Goal: Information Seeking & Learning: Learn about a topic

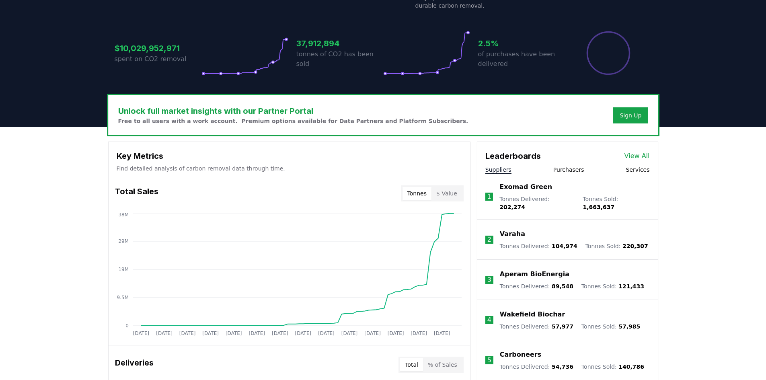
scroll to position [161, 0]
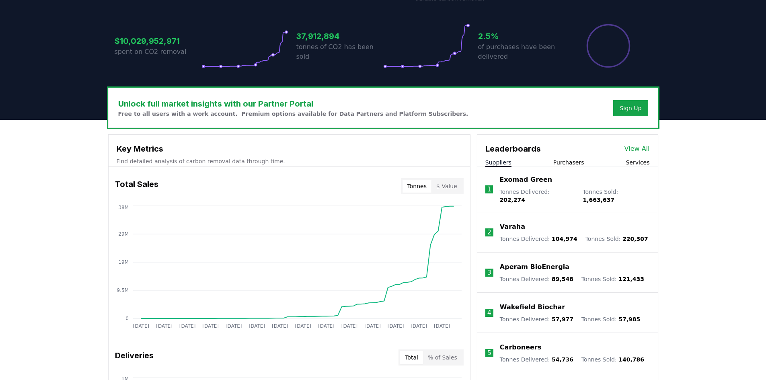
click at [635, 147] on link "View All" at bounding box center [637, 149] width 25 height 10
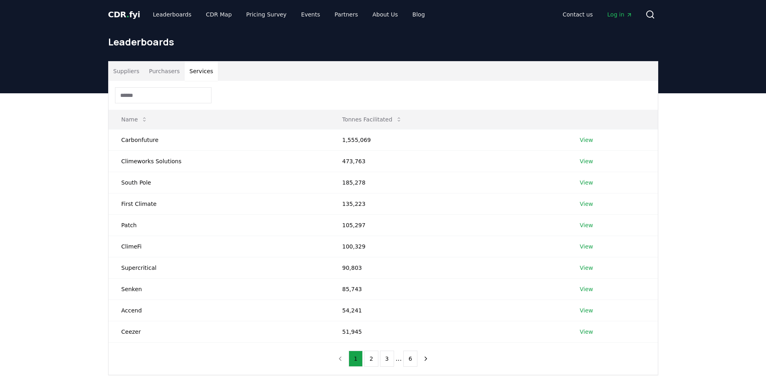
click at [197, 71] on button "Services" at bounding box center [201, 71] width 33 height 19
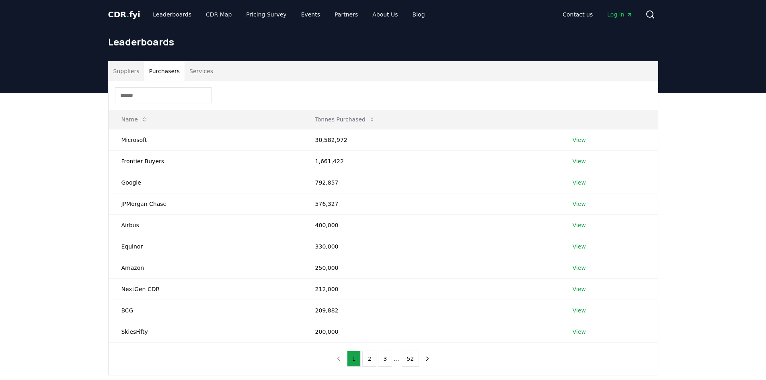
click at [154, 72] on button "Purchasers" at bounding box center [164, 71] width 41 height 19
click at [131, 71] on button "Suppliers" at bounding box center [127, 71] width 36 height 19
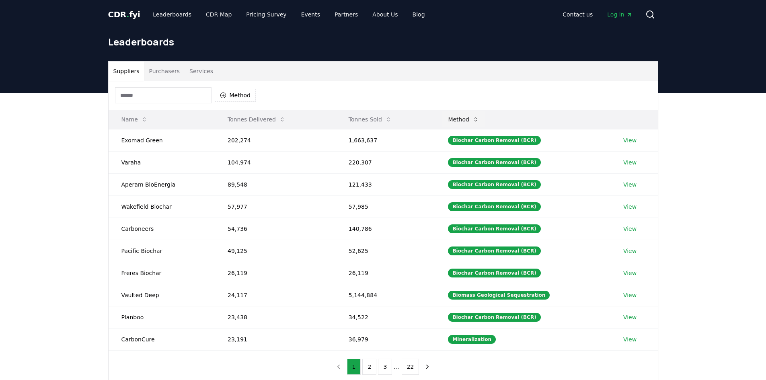
click at [479, 121] on button "Method" at bounding box center [464, 119] width 44 height 16
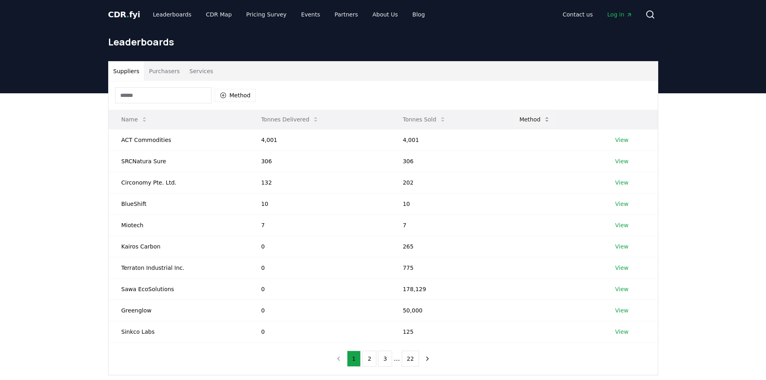
click at [544, 121] on icon at bounding box center [547, 119] width 6 height 6
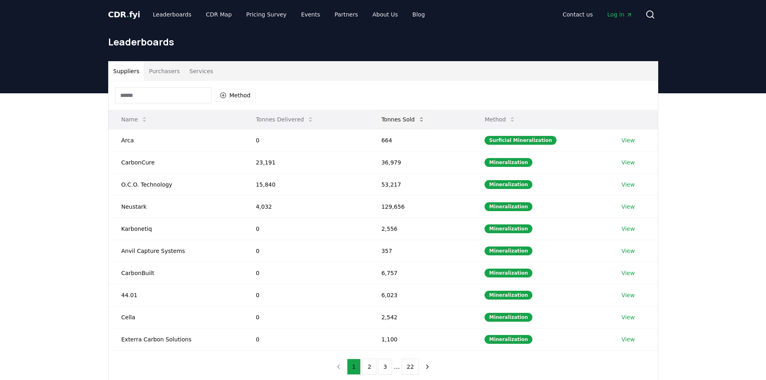
click at [399, 121] on button "Tonnes Sold" at bounding box center [403, 119] width 56 height 16
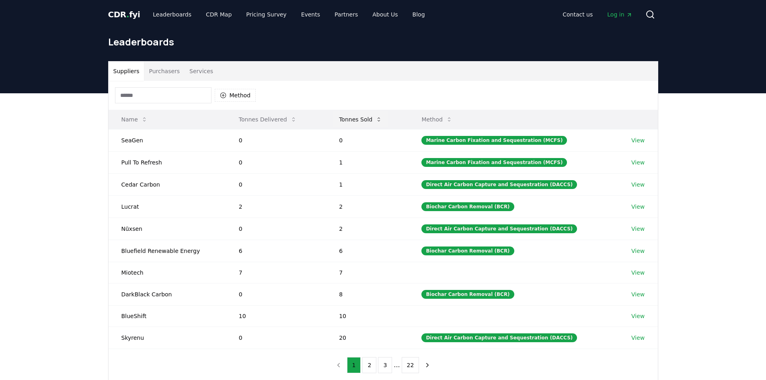
click at [364, 117] on button "Tonnes Sold" at bounding box center [361, 119] width 56 height 16
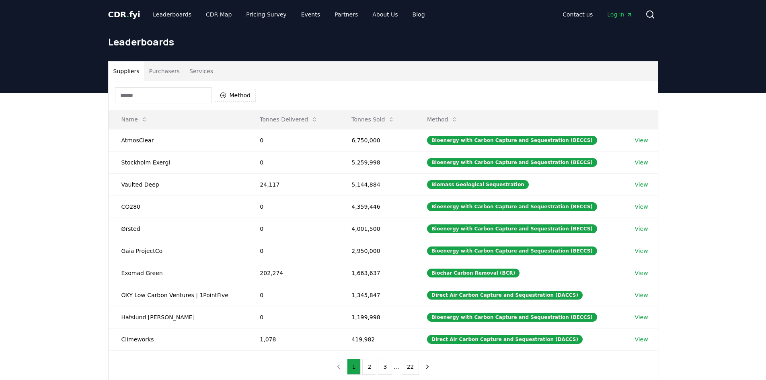
click at [119, 14] on span "CDR . fyi" at bounding box center [124, 15] width 32 height 10
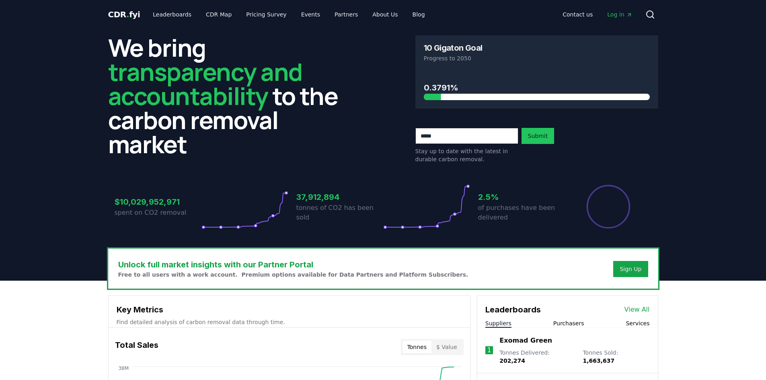
click at [442, 222] on icon at bounding box center [426, 206] width 83 height 41
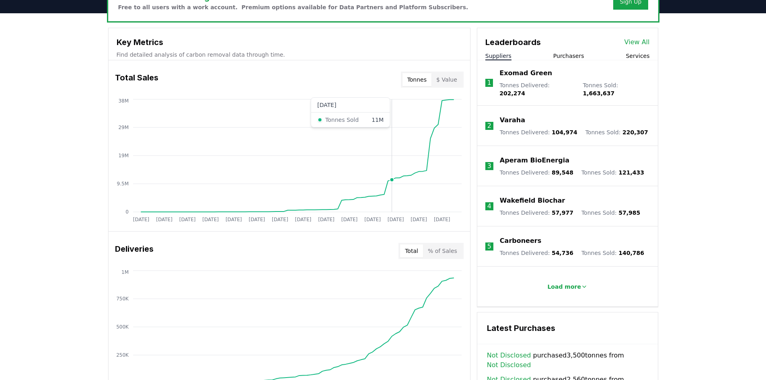
scroll to position [282, 0]
